Goal: Check status: Check status

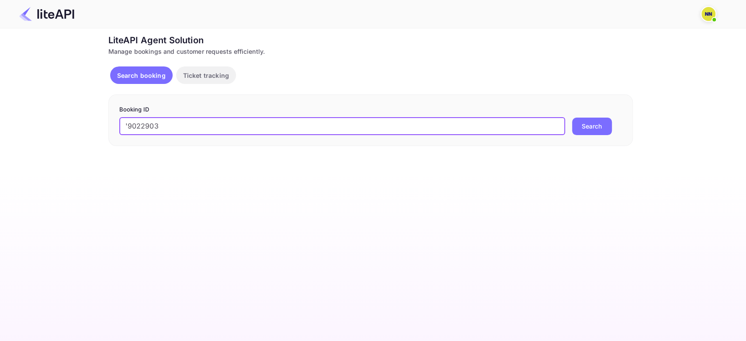
click at [129, 125] on input "'9022903" at bounding box center [342, 126] width 446 height 17
type input "9022903"
click at [572, 118] on button "Search" at bounding box center [592, 126] width 40 height 17
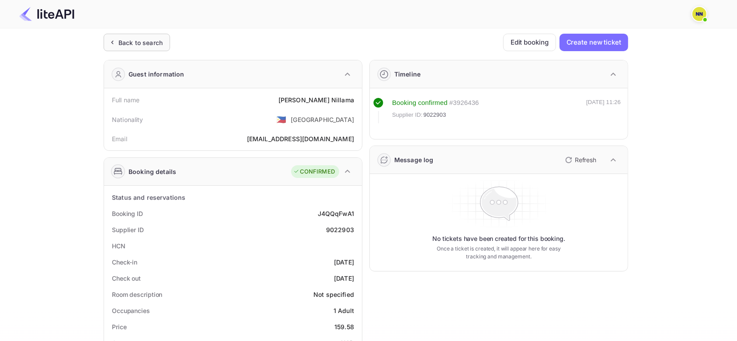
click at [146, 41] on div "Back to search" at bounding box center [140, 42] width 44 height 9
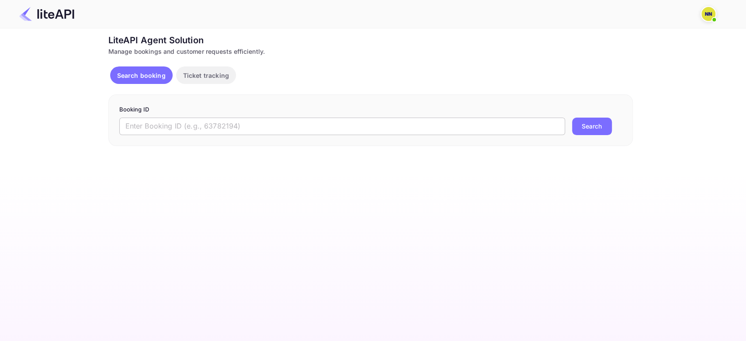
click at [146, 122] on input "text" at bounding box center [342, 126] width 446 height 17
paste input "'8952471"
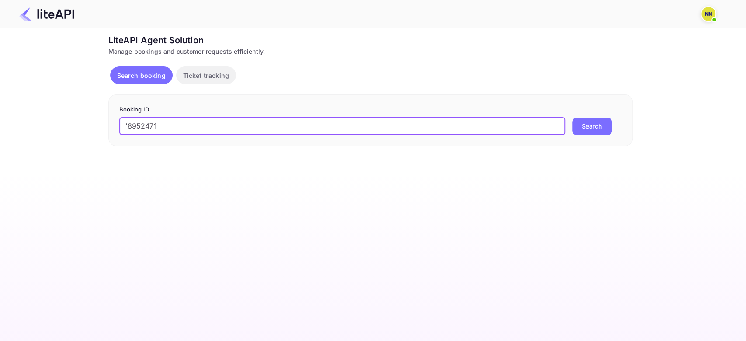
click at [128, 124] on input "'8952471" at bounding box center [342, 126] width 446 height 17
type input "8952471"
click at [572, 118] on button "Search" at bounding box center [592, 126] width 40 height 17
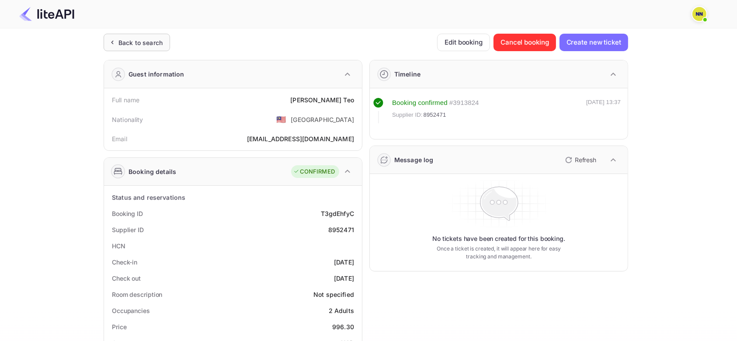
click at [146, 43] on div "Back to search" at bounding box center [140, 42] width 44 height 9
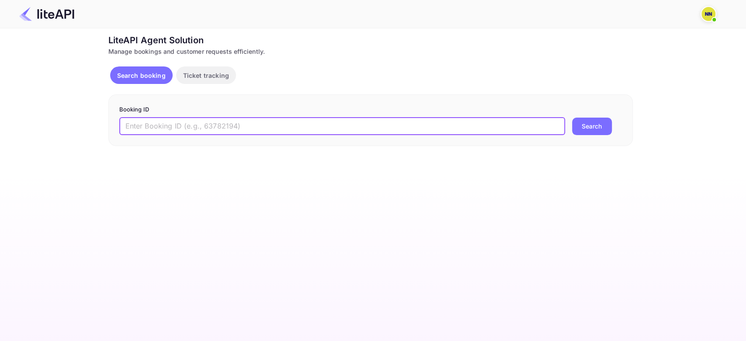
drag, startPoint x: 154, startPoint y: 131, endPoint x: 140, endPoint y: 131, distance: 13.5
click at [153, 131] on input "text" at bounding box center [342, 126] width 446 height 17
paste input "'8762191"
click at [122, 124] on input "'8762191" at bounding box center [342, 126] width 446 height 17
click at [129, 124] on input "'8762191" at bounding box center [342, 126] width 446 height 17
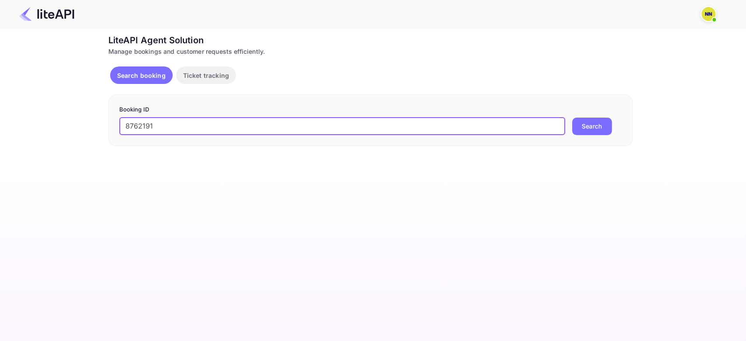
type input "8762191"
click at [572, 118] on button "Search" at bounding box center [592, 126] width 40 height 17
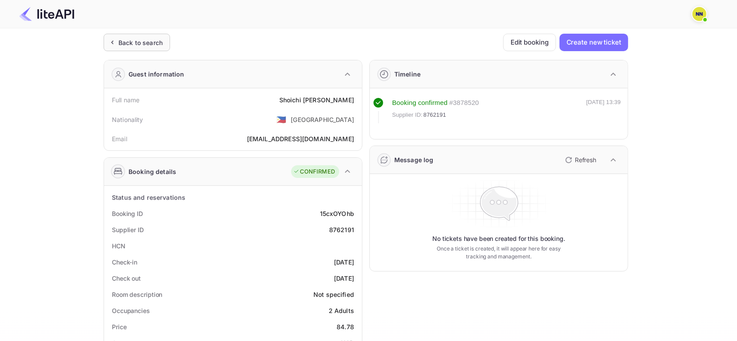
click at [140, 45] on div "Back to search" at bounding box center [140, 42] width 44 height 9
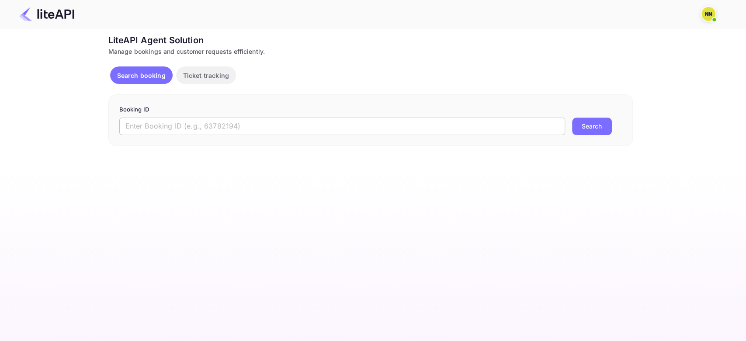
click at [144, 127] on input "text" at bounding box center [342, 126] width 446 height 17
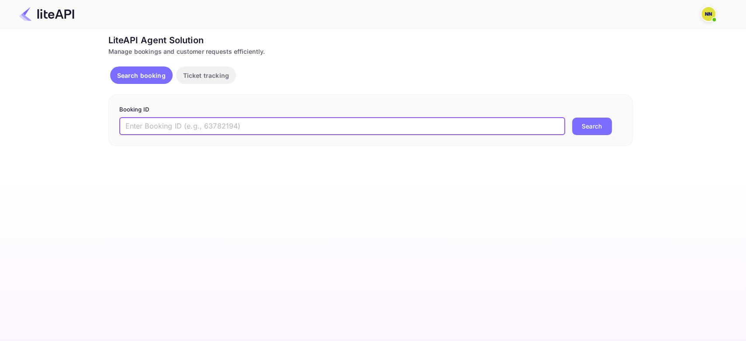
paste input "'8724271"
type input "8724271"
click at [572, 118] on button "Search" at bounding box center [592, 126] width 40 height 17
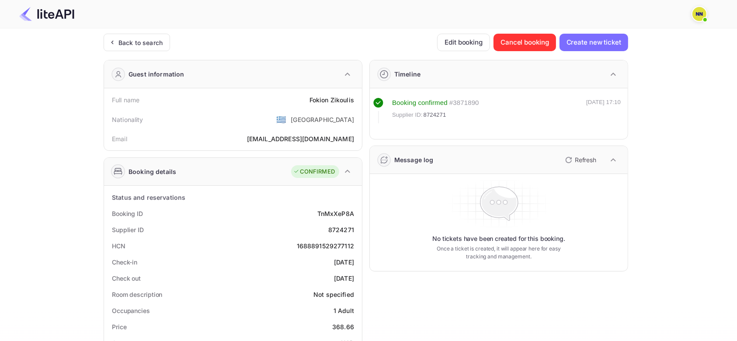
click at [328, 243] on div "1688891529277112" at bounding box center [325, 245] width 57 height 9
copy div "1688891529277112"
click at [144, 42] on div "Back to search" at bounding box center [140, 42] width 44 height 9
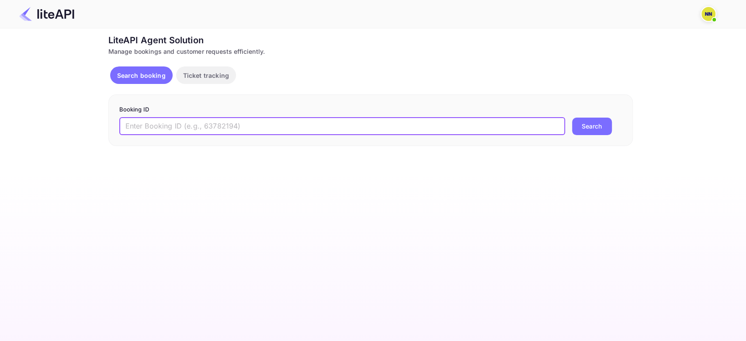
click at [148, 126] on input "text" at bounding box center [342, 126] width 446 height 17
paste input "'8862855"
click at [128, 126] on input "'8862855" at bounding box center [342, 126] width 446 height 17
type input "8862855"
click at [572, 118] on button "Search" at bounding box center [592, 126] width 40 height 17
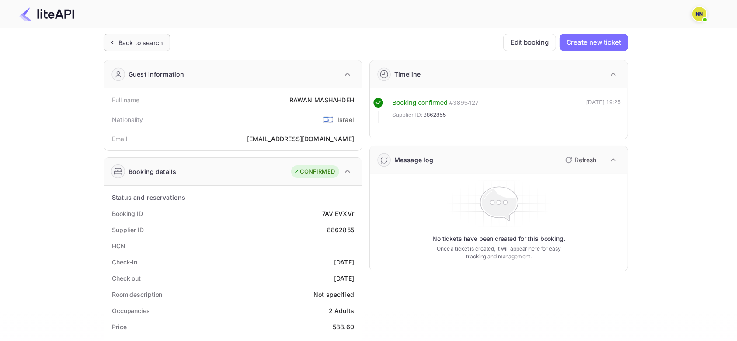
click at [155, 44] on div "Back to search" at bounding box center [140, 42] width 44 height 9
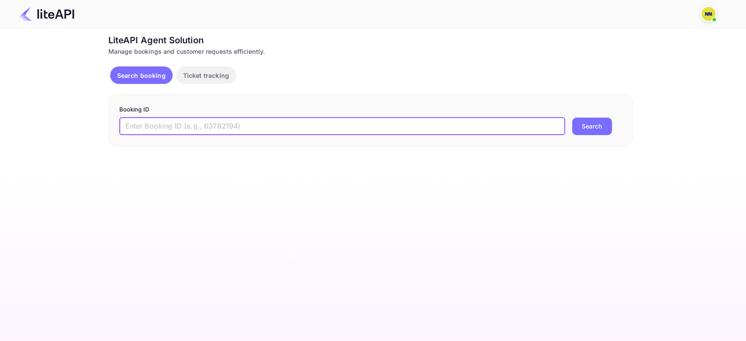
click at [142, 126] on input "text" at bounding box center [342, 126] width 446 height 17
paste input "'8334440"
click at [127, 126] on input "'8334440" at bounding box center [342, 126] width 446 height 17
type input "8334440"
click at [572, 118] on button "Search" at bounding box center [592, 126] width 40 height 17
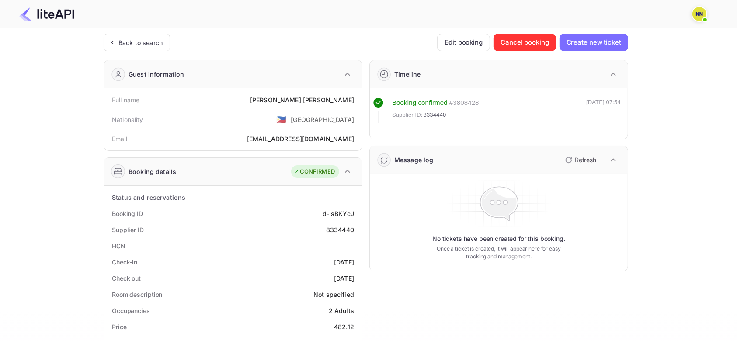
click at [138, 52] on div "Back to search Edit booking Cancel booking Create new ticket Guest information …" at bounding box center [366, 330] width 524 height 592
click at [143, 47] on div "Back to search" at bounding box center [137, 42] width 66 height 17
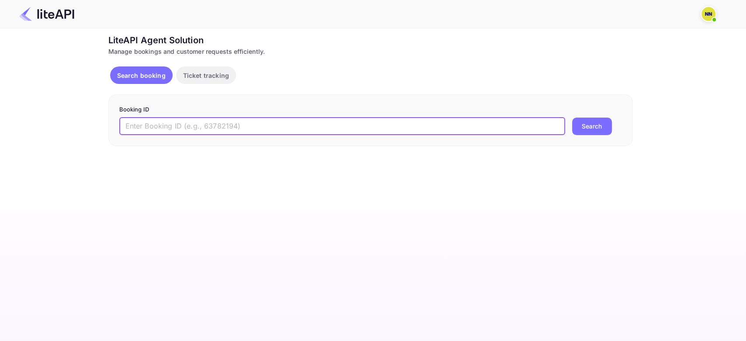
click at [154, 132] on input "text" at bounding box center [342, 126] width 446 height 17
paste input "'8402529"
click at [127, 123] on input "'8402529" at bounding box center [342, 126] width 446 height 17
type input "8402529"
click at [572, 118] on button "Search" at bounding box center [592, 126] width 40 height 17
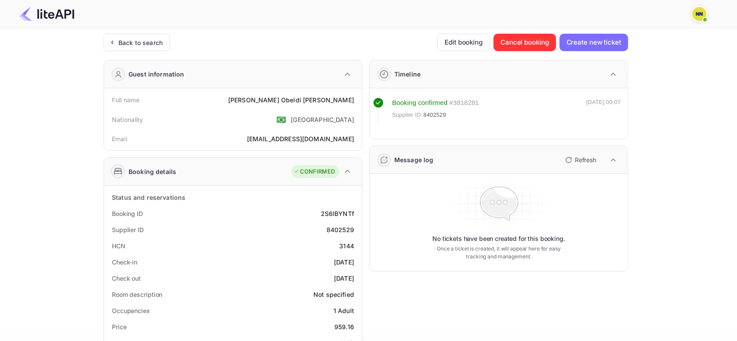
click at [350, 248] on div "3144" at bounding box center [346, 245] width 15 height 9
click at [348, 243] on div "3144" at bounding box center [346, 245] width 15 height 9
copy div "3144"
click at [153, 43] on div "Back to search" at bounding box center [140, 42] width 44 height 9
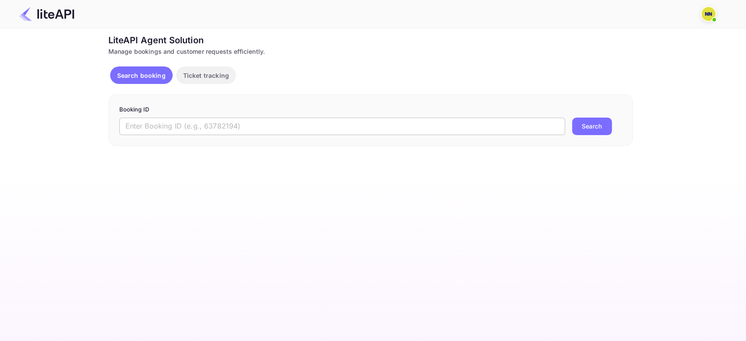
click at [148, 129] on input "text" at bounding box center [342, 126] width 446 height 17
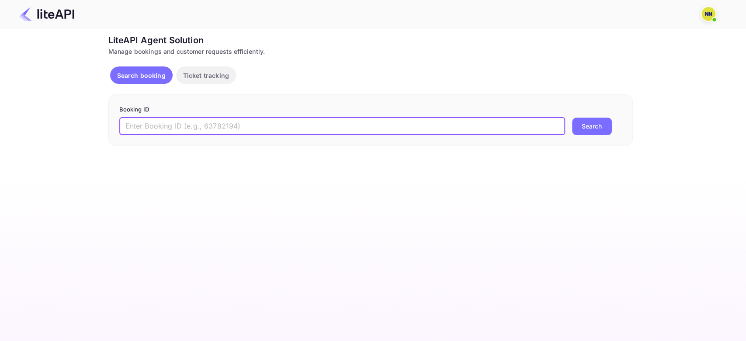
paste input "'9059397"
type input "9059397"
click at [572, 118] on button "Search" at bounding box center [592, 126] width 40 height 17
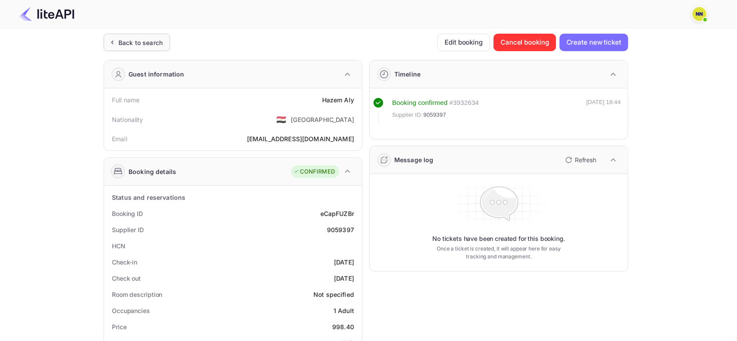
click at [135, 42] on div "Back to search" at bounding box center [140, 42] width 44 height 9
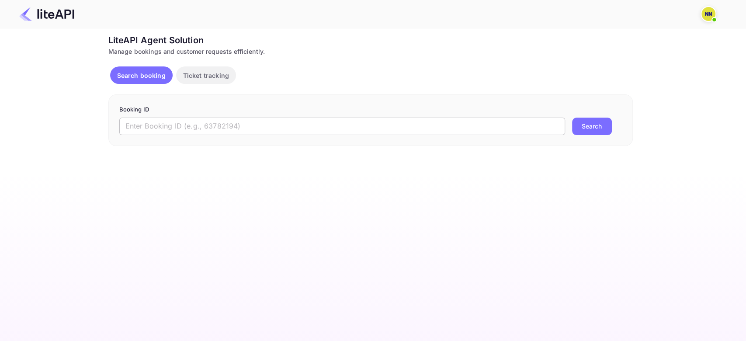
click at [139, 125] on input "text" at bounding box center [342, 126] width 446 height 17
paste input "'8895085"
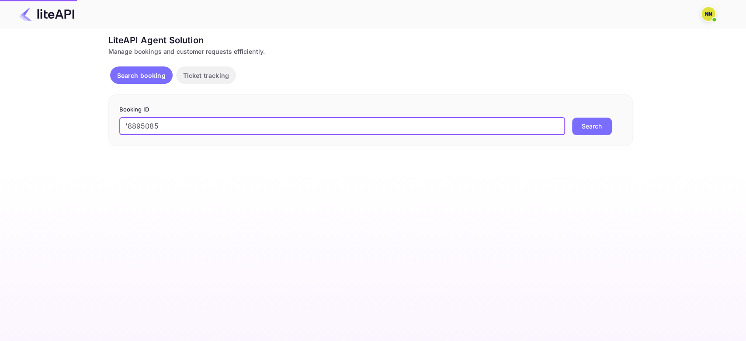
click at [128, 126] on input "'8895085" at bounding box center [342, 126] width 446 height 17
type input "8895085"
click at [572, 118] on button "Search" at bounding box center [592, 126] width 40 height 17
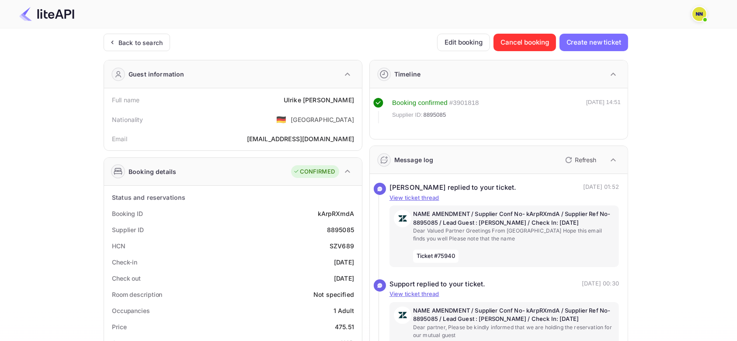
click at [346, 243] on div "SZV689" at bounding box center [341, 245] width 24 height 9
copy div "SZV689"
click at [153, 46] on div "Back to search" at bounding box center [140, 42] width 44 height 9
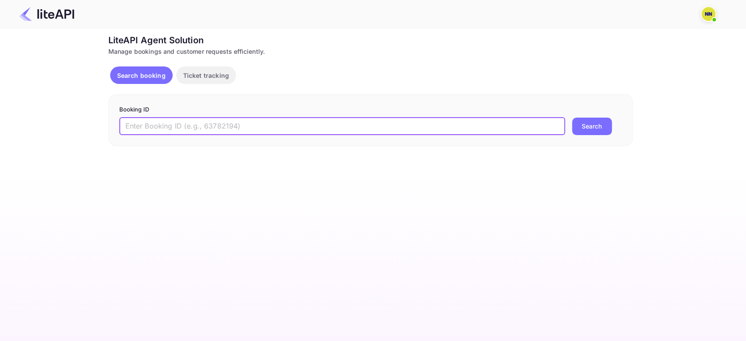
click at [175, 123] on input "text" at bounding box center [342, 126] width 446 height 17
paste input "'8629852"
click at [128, 128] on input "'8629852" at bounding box center [342, 126] width 446 height 17
type input "8629852"
click at [572, 118] on button "Search" at bounding box center [592, 126] width 40 height 17
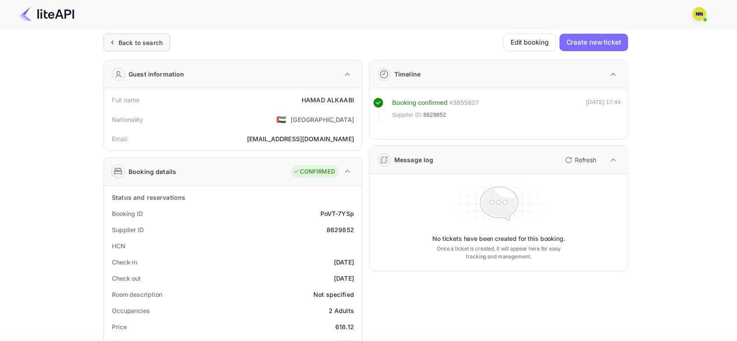
click at [142, 42] on div "Back to search" at bounding box center [140, 42] width 44 height 9
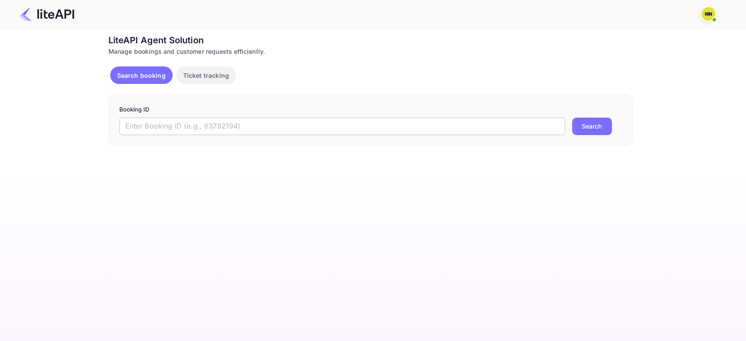
click at [154, 121] on input "text" at bounding box center [342, 126] width 446 height 17
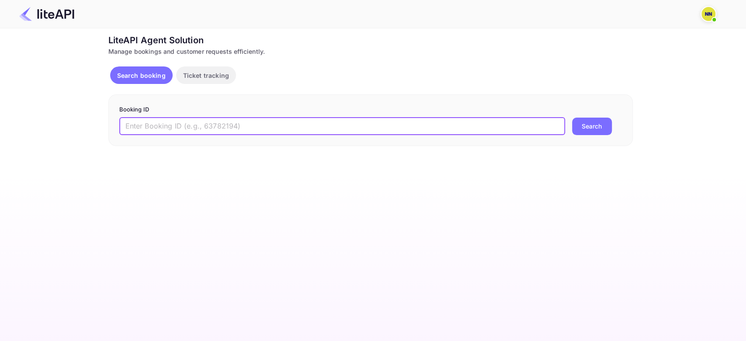
paste input "'9004943"
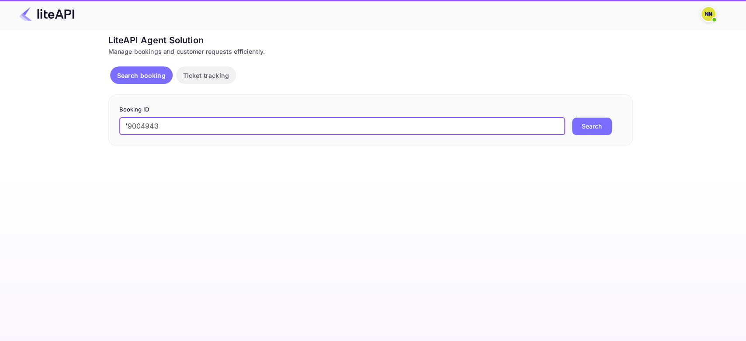
click at [125, 128] on input "'9004943" at bounding box center [342, 126] width 446 height 17
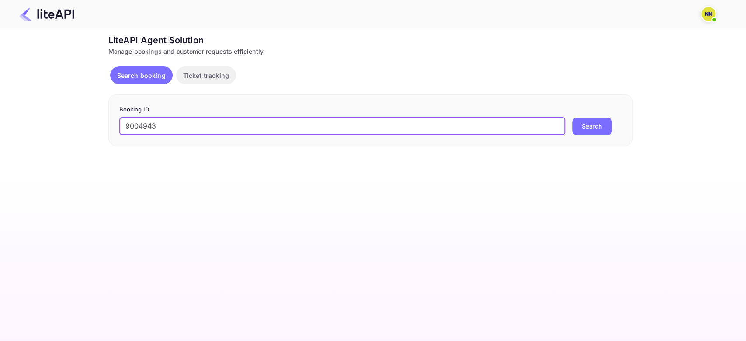
type input "9004943"
click at [572, 118] on button "Search" at bounding box center [592, 126] width 40 height 17
